Goal: Check status

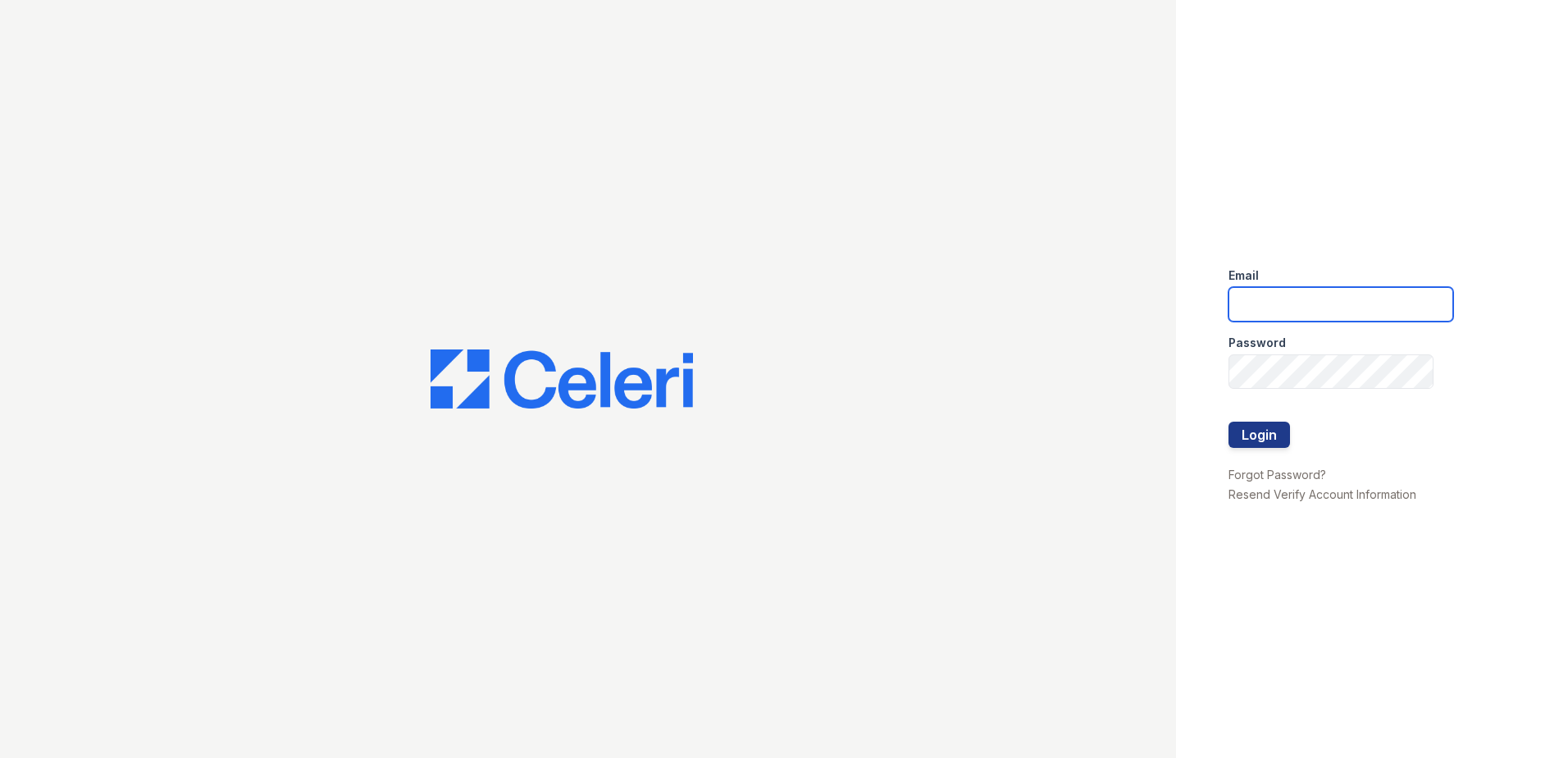
click at [1259, 300] on input "email" at bounding box center [1341, 303] width 225 height 34
type input "arrivecrofton@trinity-pm.com"
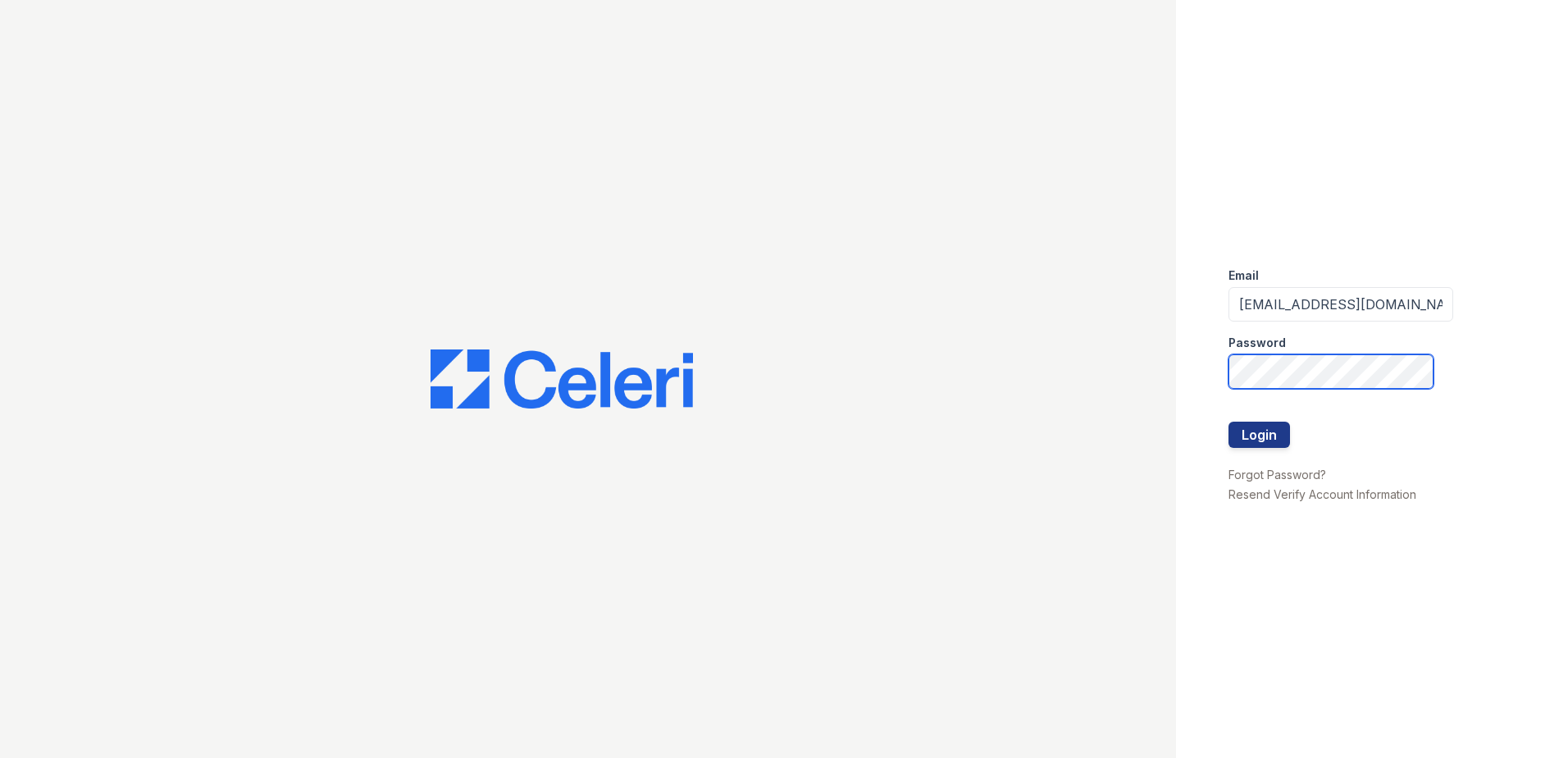
click at [1229, 421] on button "Login" at bounding box center [1260, 434] width 62 height 26
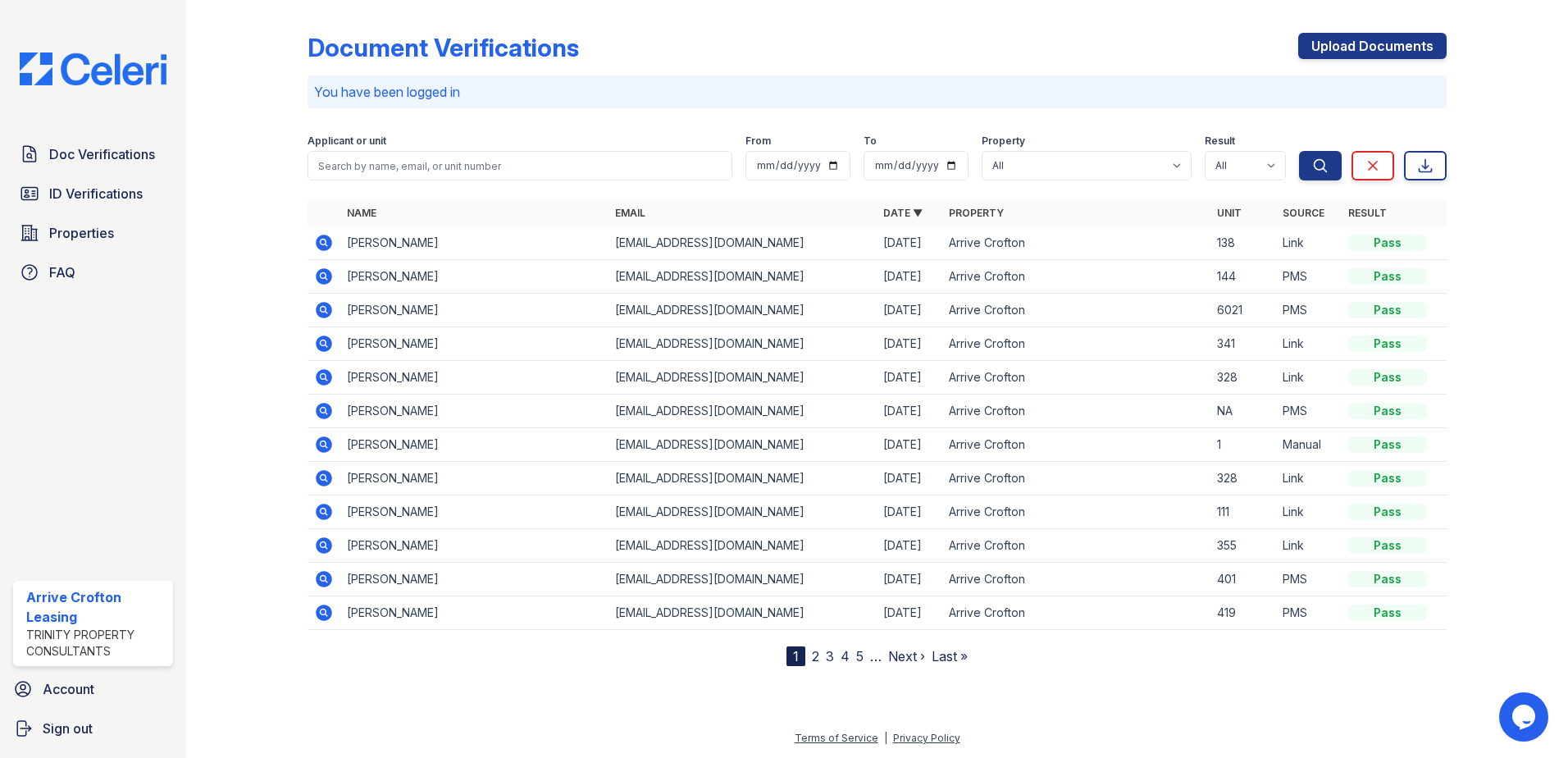
click at [324, 248] on icon at bounding box center [324, 243] width 17 height 17
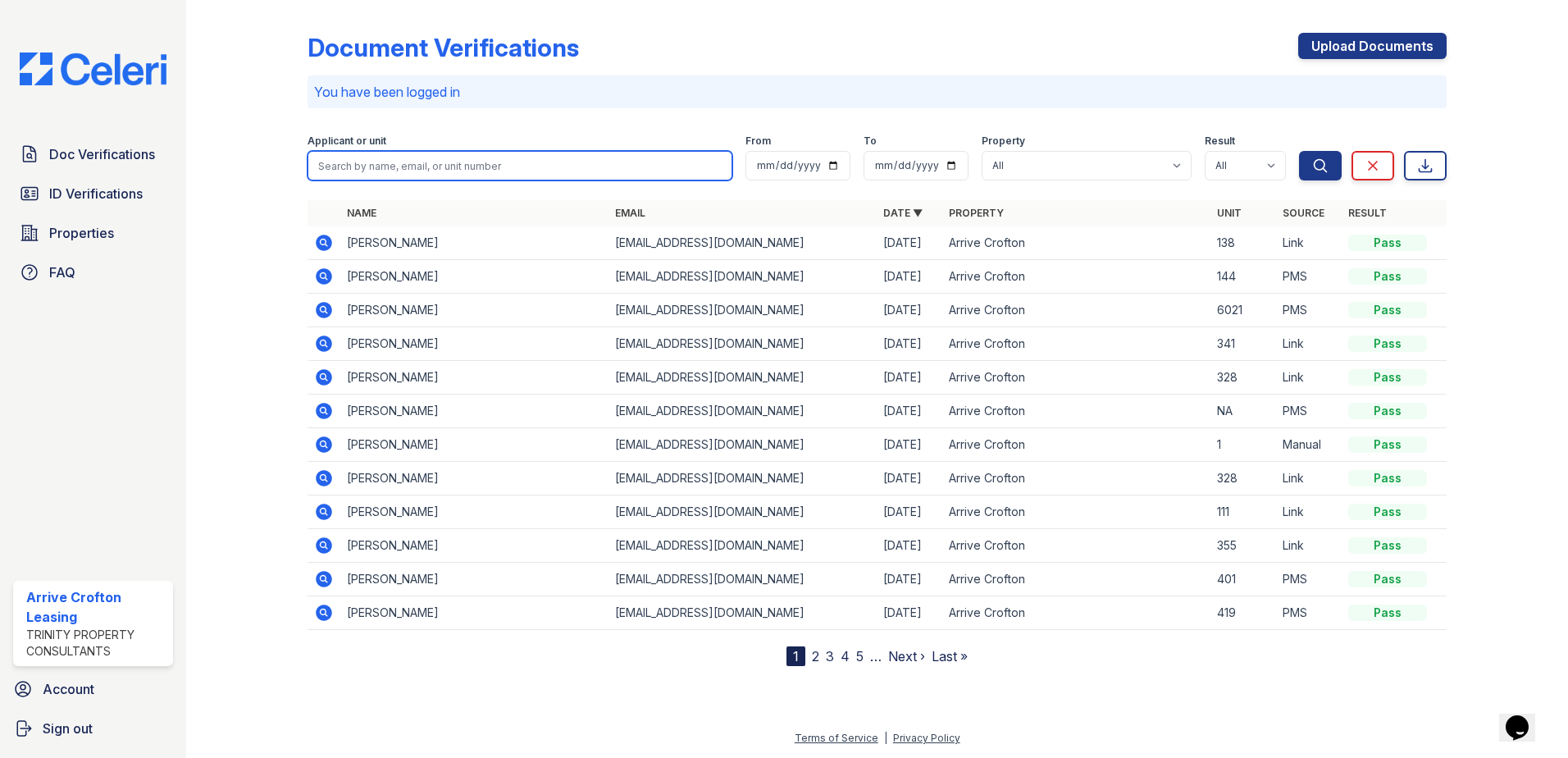
click at [414, 155] on input "search" at bounding box center [520, 165] width 425 height 29
type input "d"
type input "vasquez"
click at [1299, 151] on button "Search" at bounding box center [1320, 165] width 43 height 29
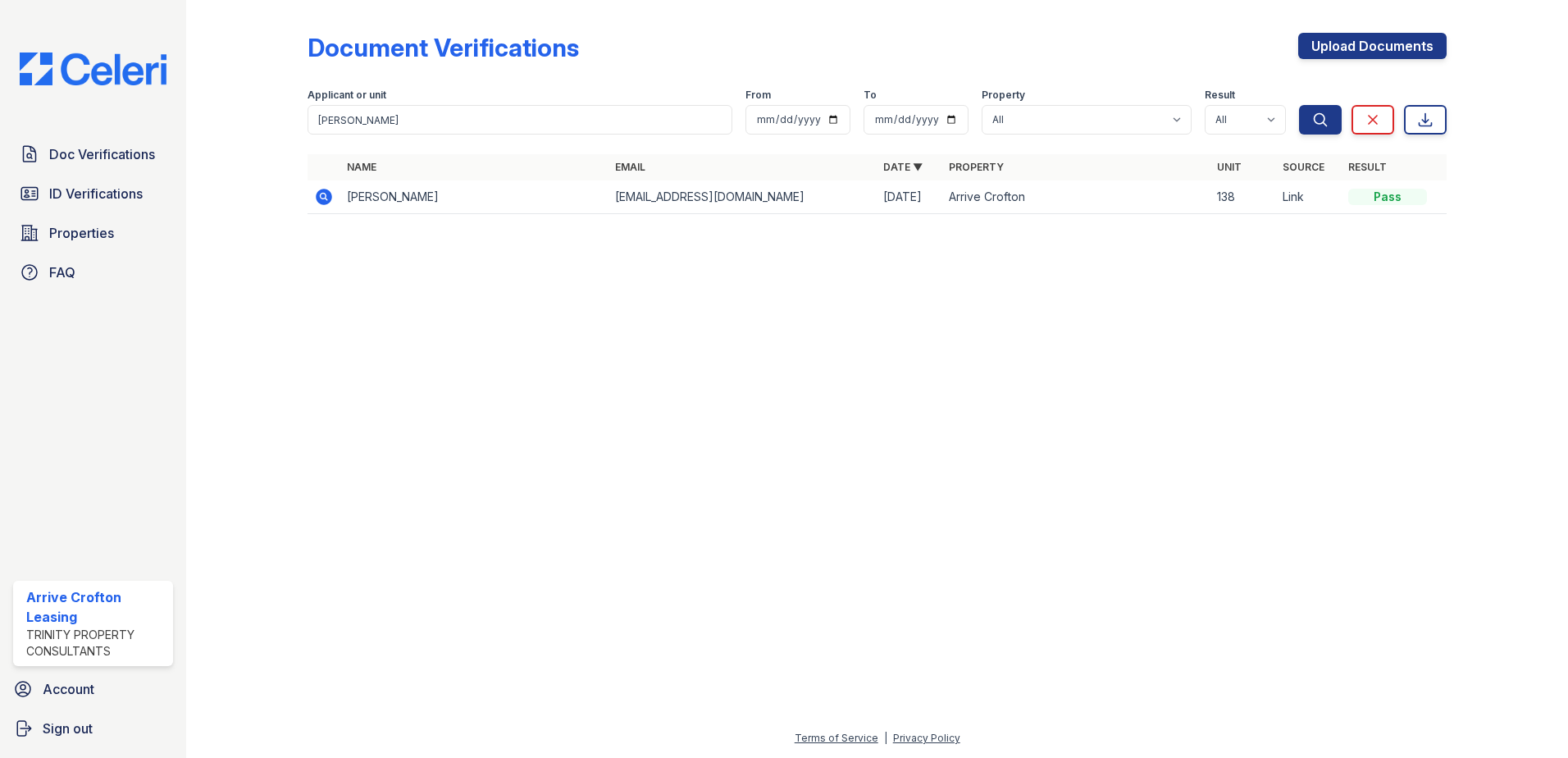
click at [326, 194] on icon at bounding box center [324, 197] width 20 height 20
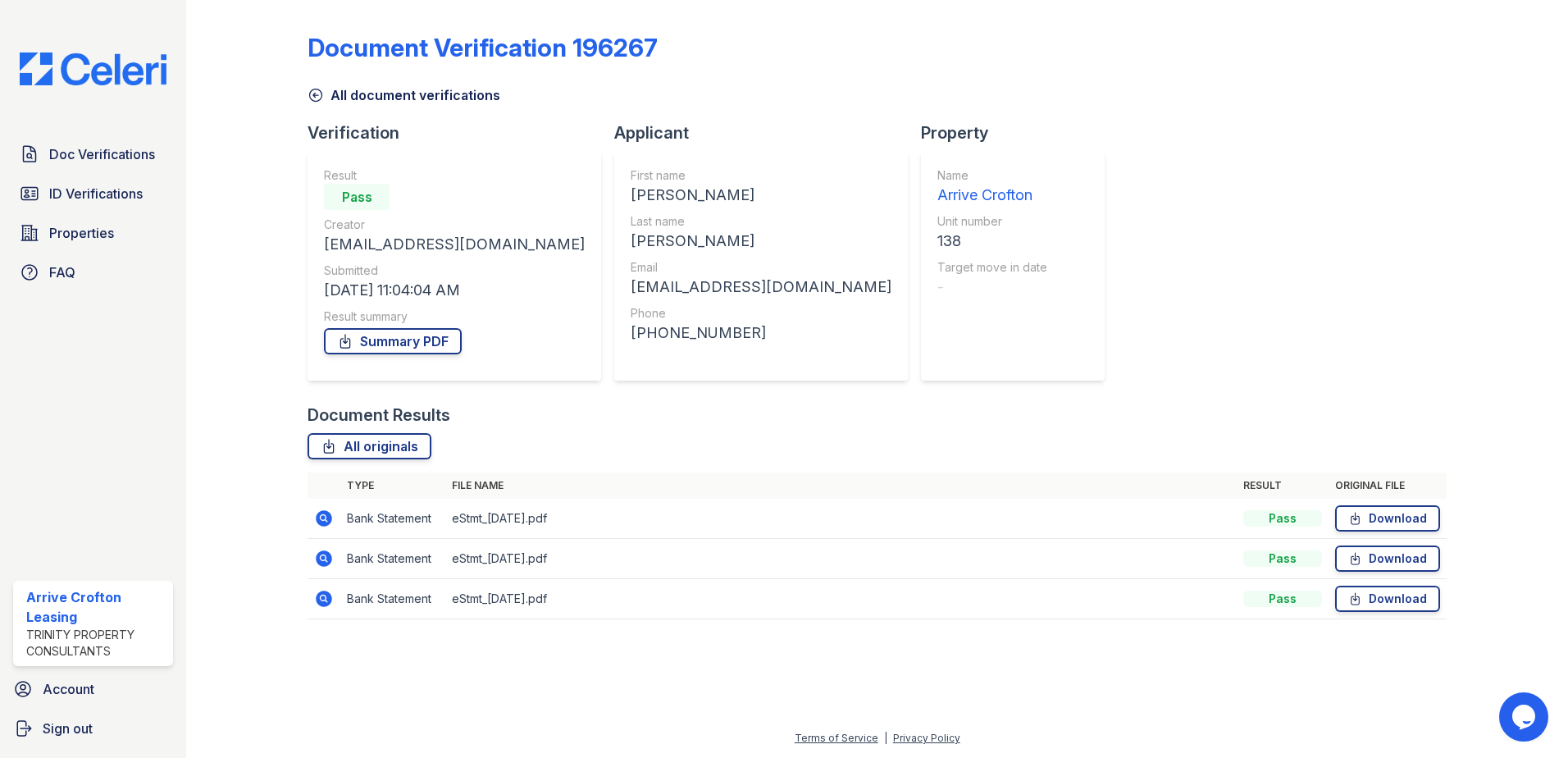
click at [322, 518] on icon at bounding box center [323, 516] width 4 height 4
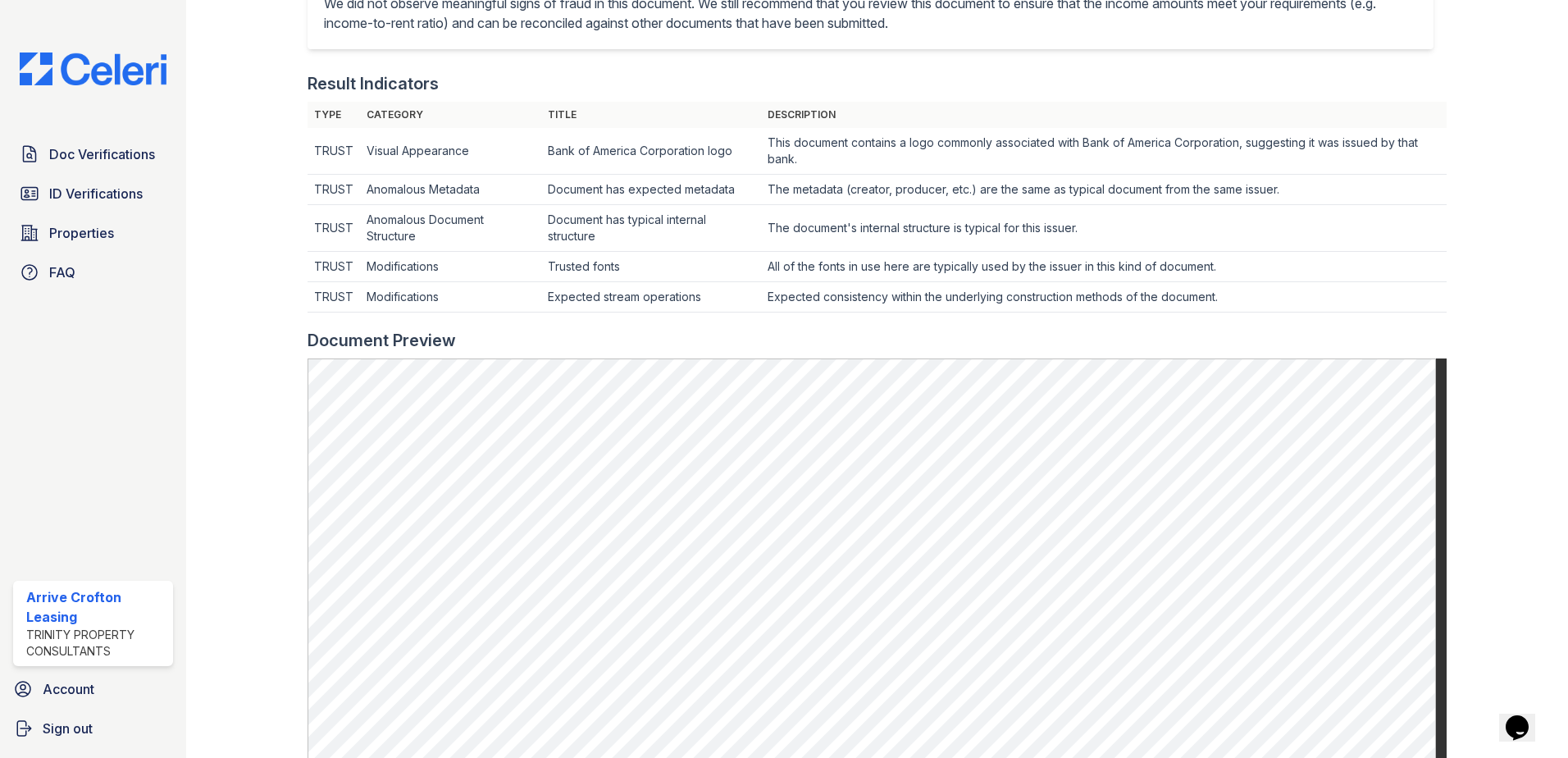
scroll to position [437, 0]
